Goal: Information Seeking & Learning: Learn about a topic

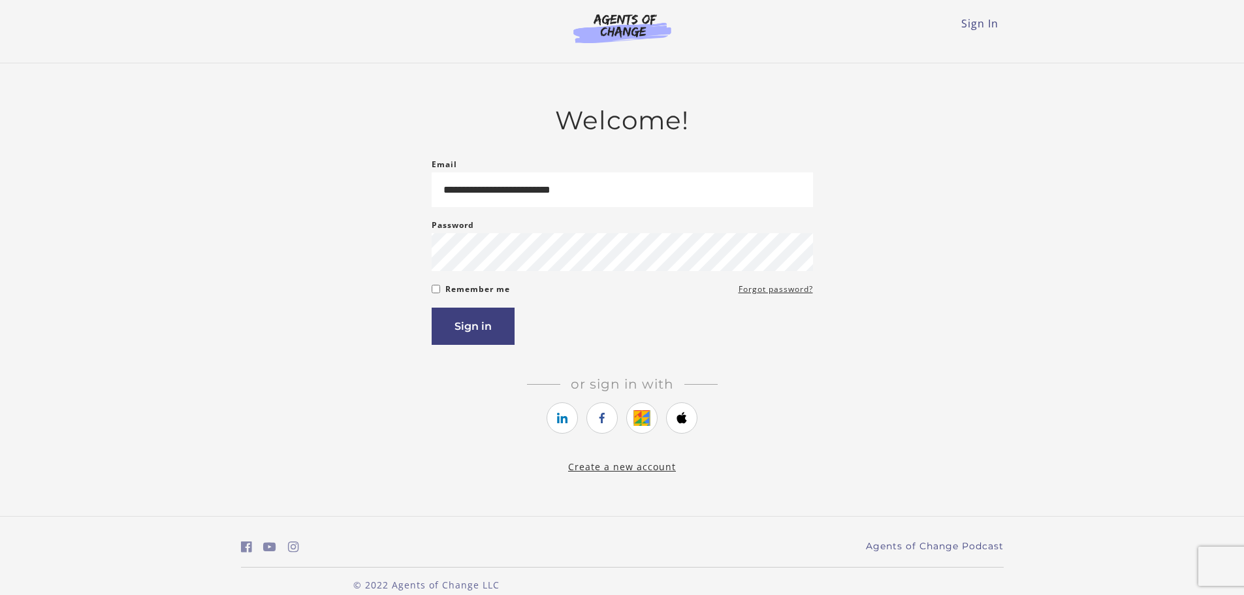
type input "**********"
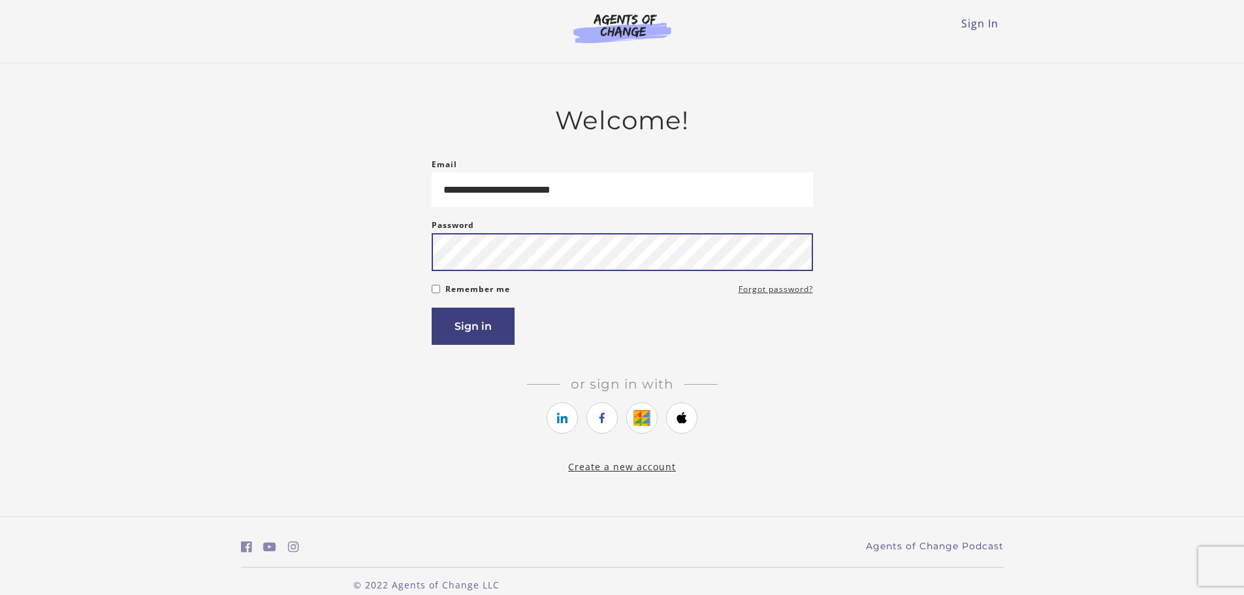
click at [432, 308] on button "Sign in" at bounding box center [473, 326] width 83 height 37
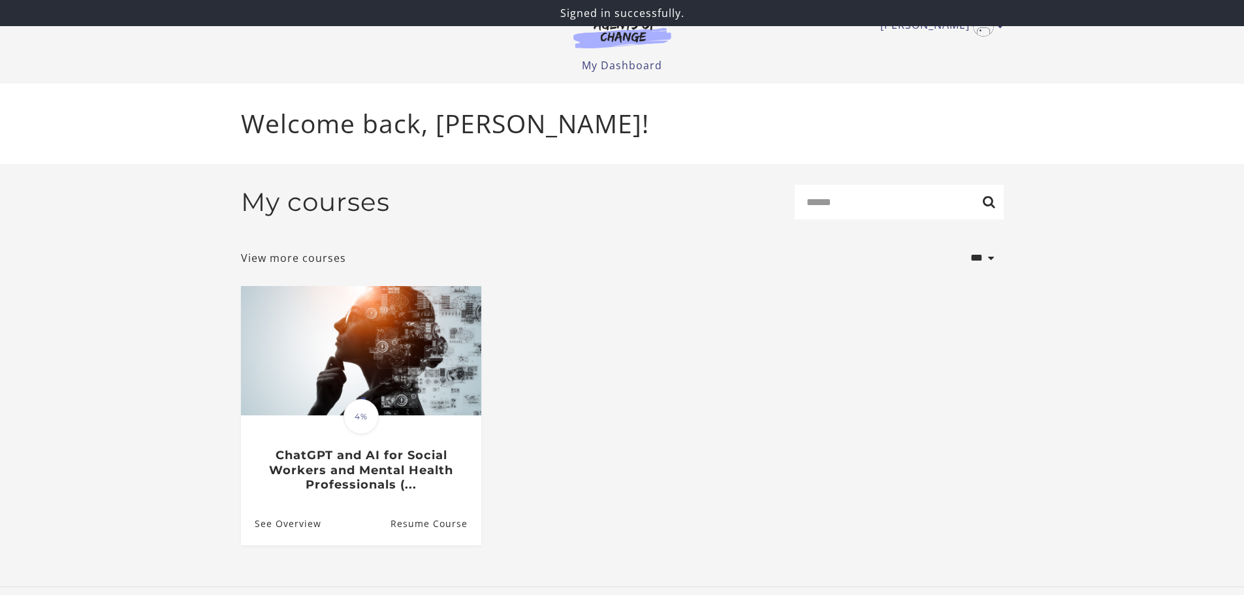
scroll to position [7, 0]
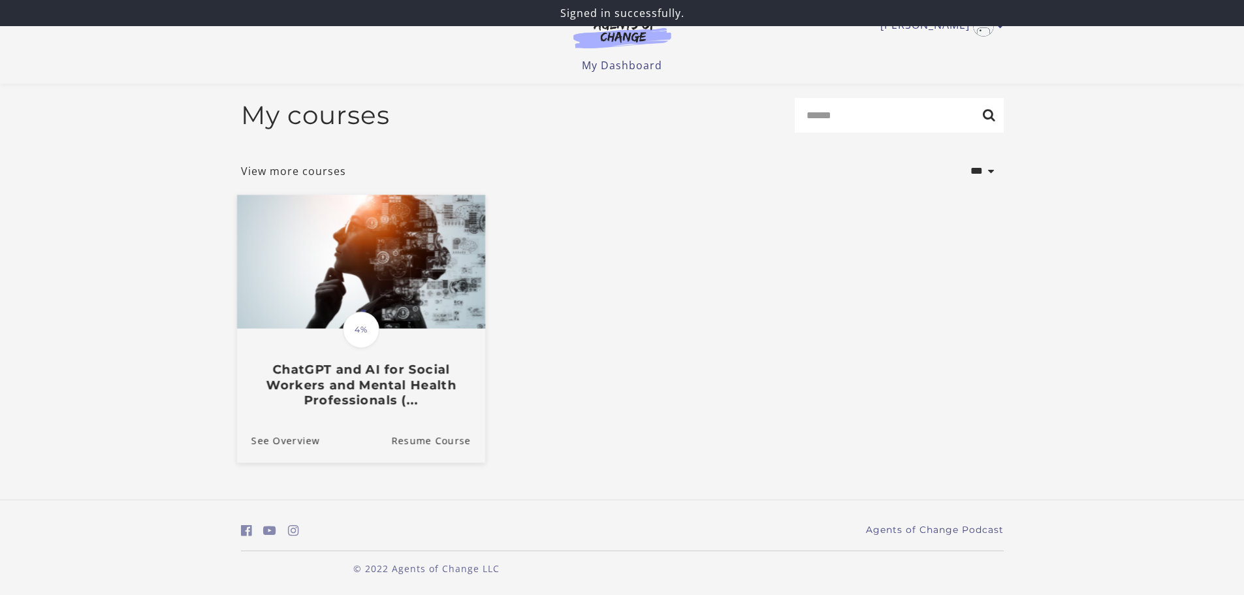
click at [383, 302] on img at bounding box center [360, 262] width 248 height 134
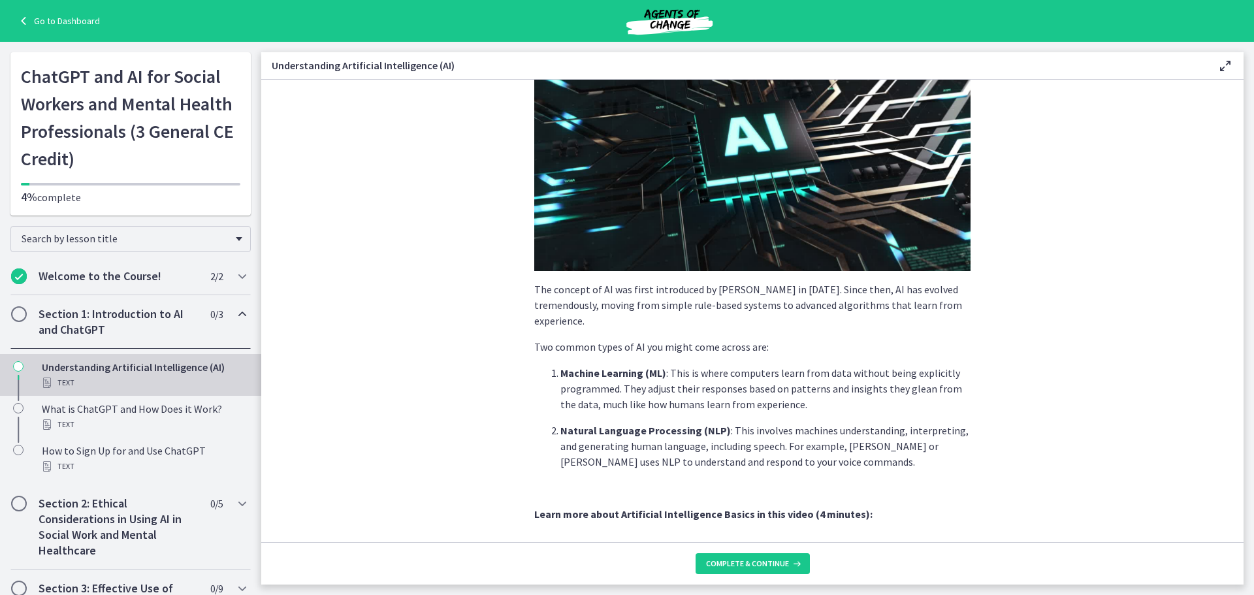
scroll to position [498, 0]
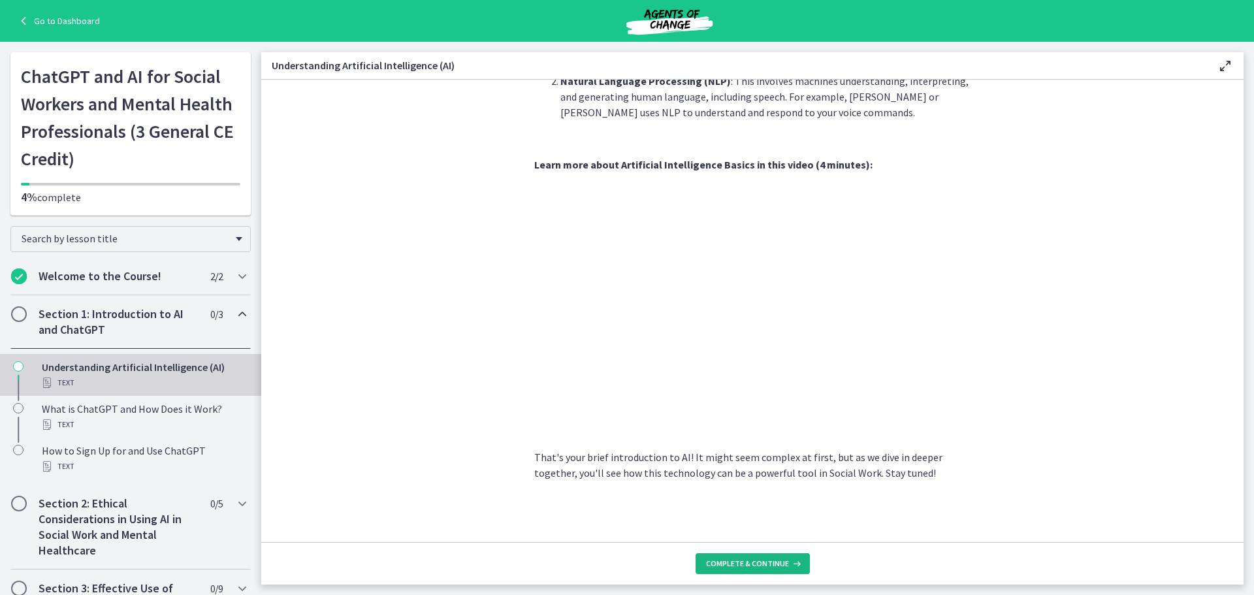
click at [731, 568] on span "Complete & continue" at bounding box center [747, 563] width 83 height 10
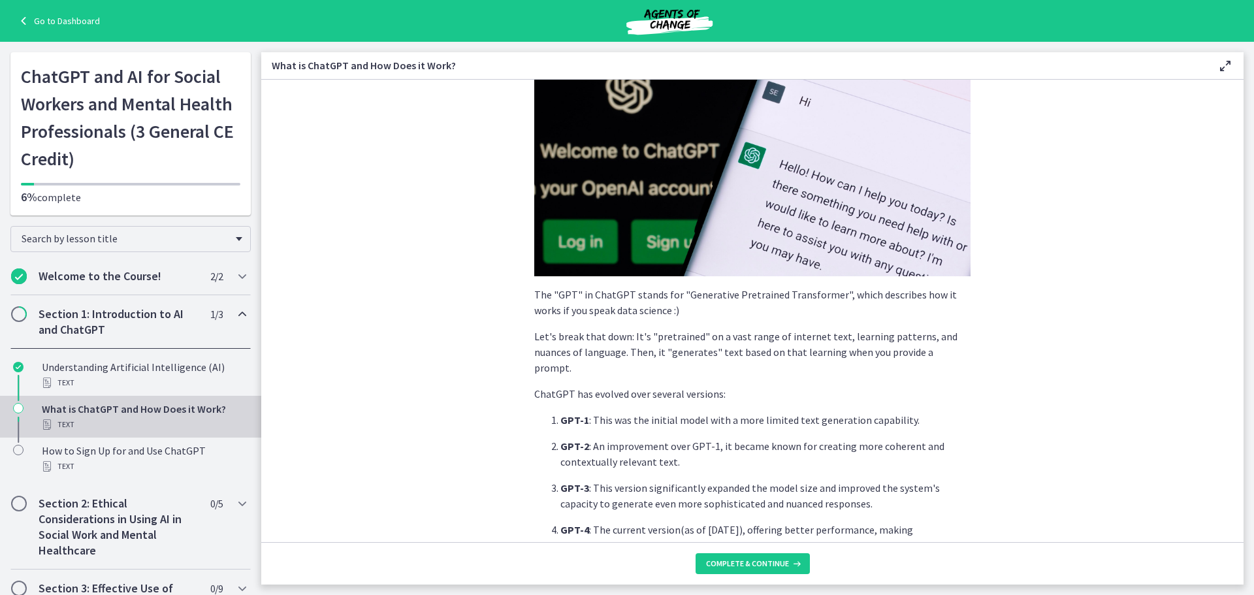
scroll to position [571, 0]
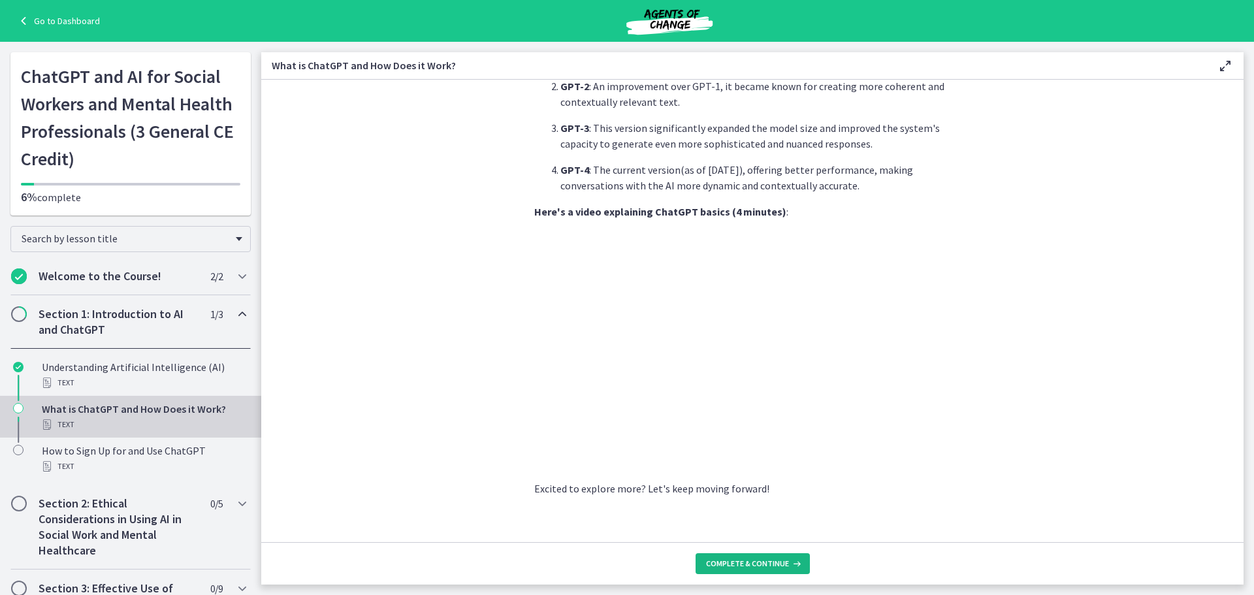
click at [732, 561] on span "Complete & continue" at bounding box center [747, 563] width 83 height 10
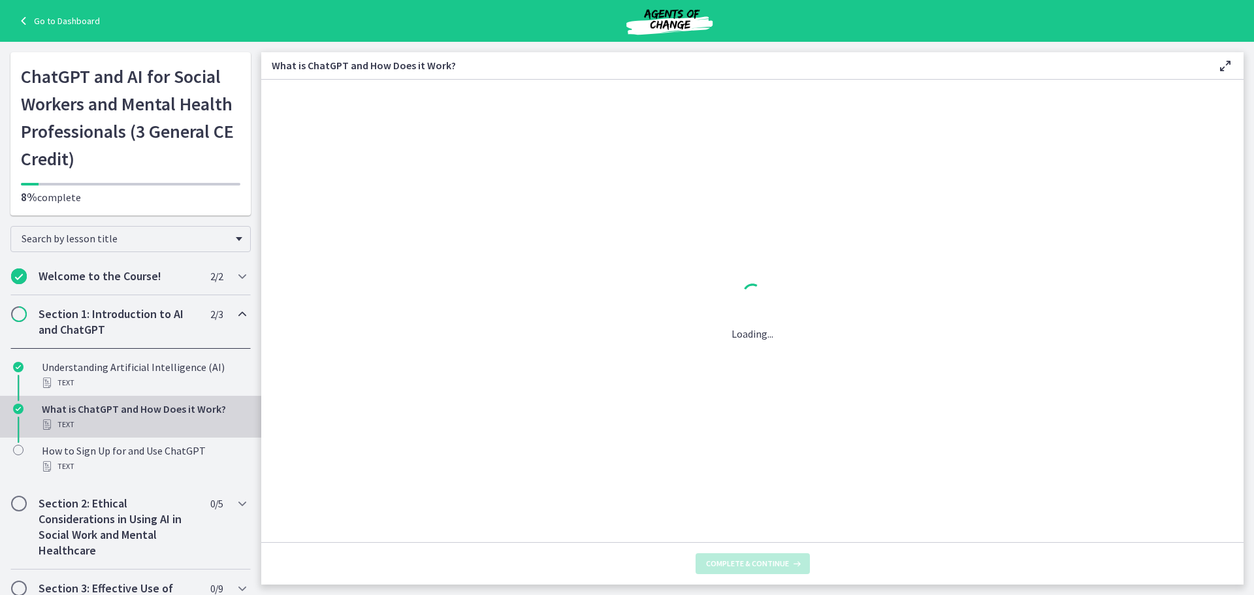
scroll to position [0, 0]
